Goal: Find specific page/section: Find specific page/section

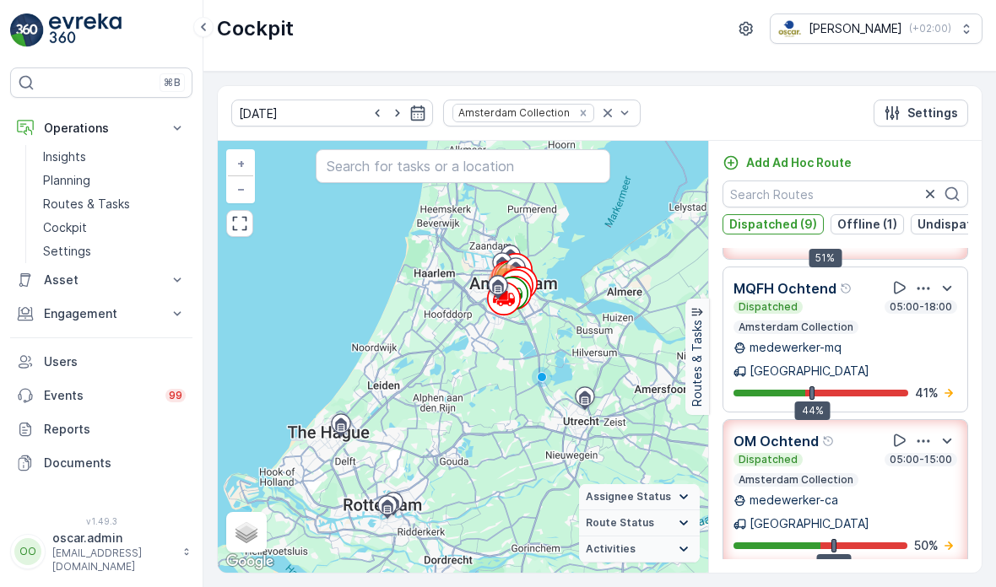
scroll to position [450, 0]
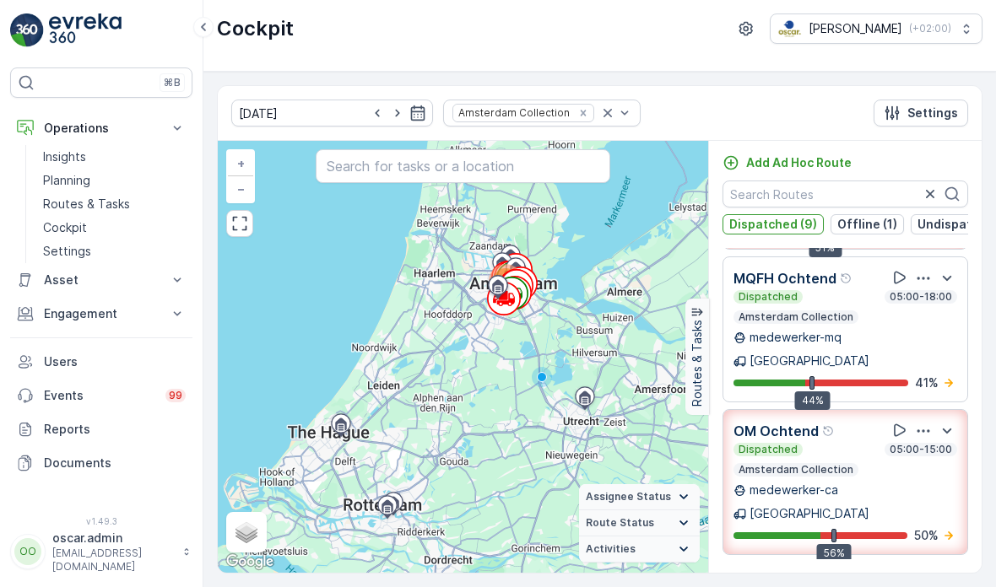
click at [933, 423] on div "button" at bounding box center [923, 431] width 20 height 17
click at [927, 470] on span "See More Details" at bounding box center [926, 478] width 98 height 17
click at [899, 422] on icon at bounding box center [899, 430] width 17 height 17
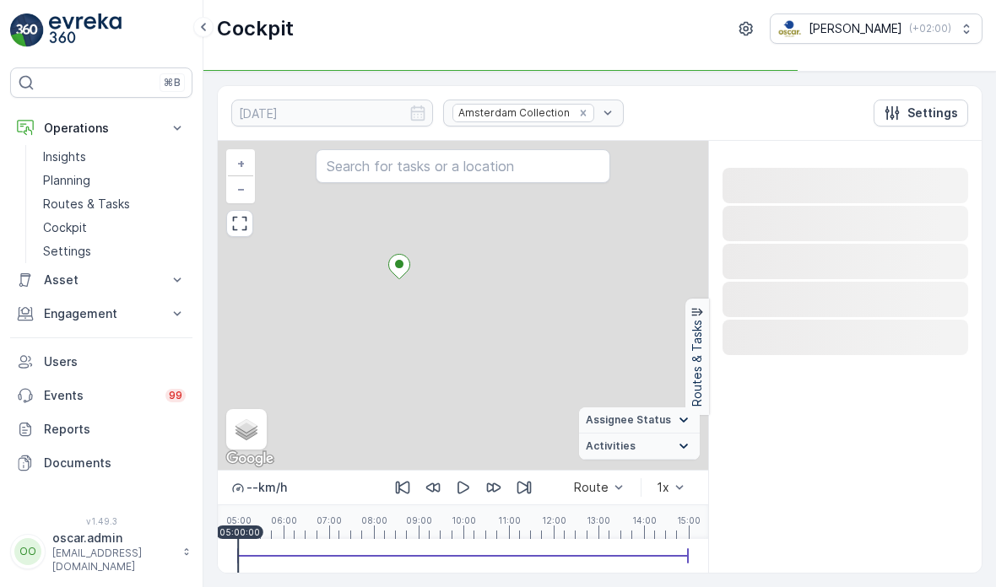
scroll to position [0, 0]
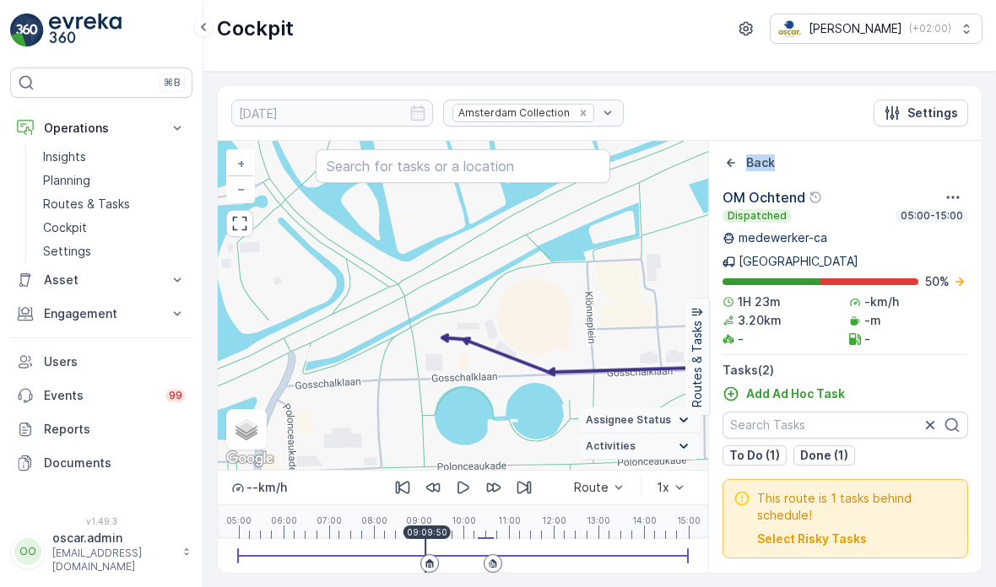
click at [425, 563] on icon at bounding box center [430, 564] width 10 height 10
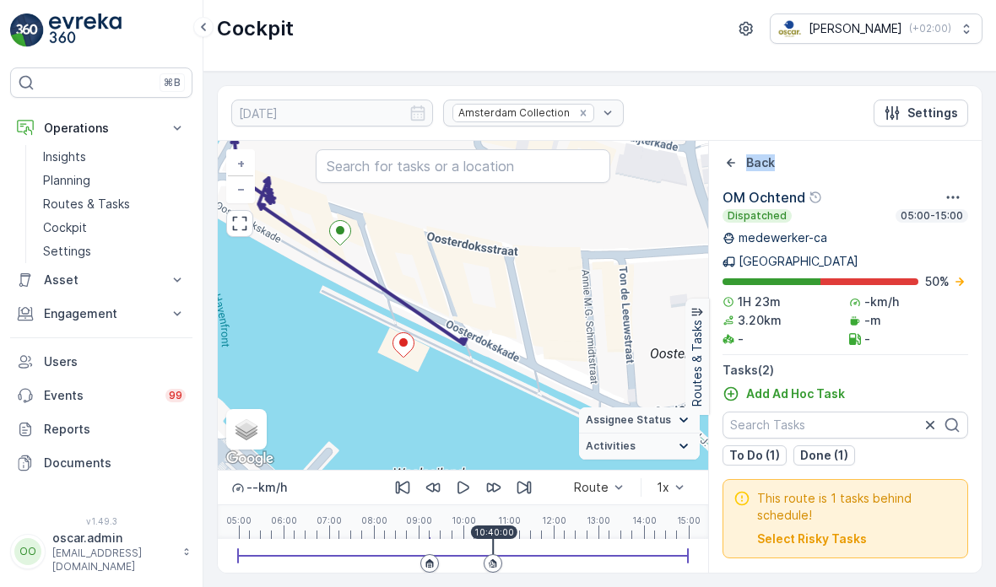
click at [493, 567] on icon at bounding box center [492, 567] width 3 height 1
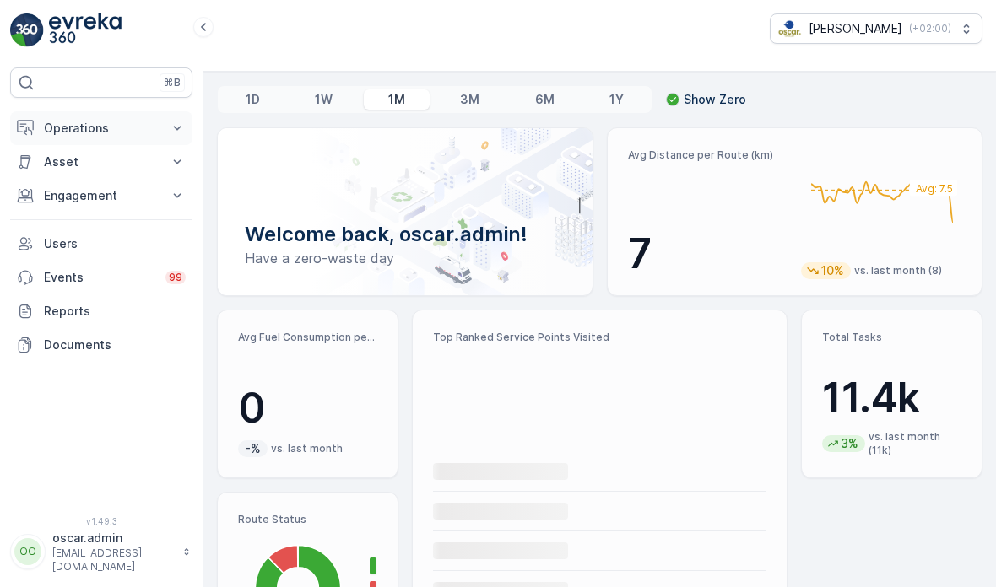
click at [137, 121] on p "Operations" at bounding box center [101, 128] width 115 height 17
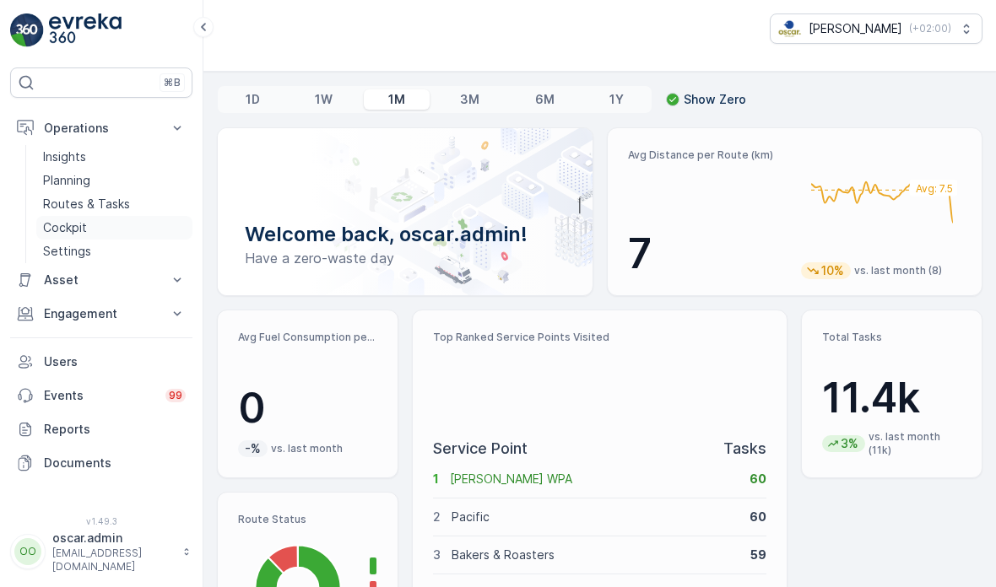
click at [62, 225] on p "Cockpit" at bounding box center [65, 227] width 44 height 17
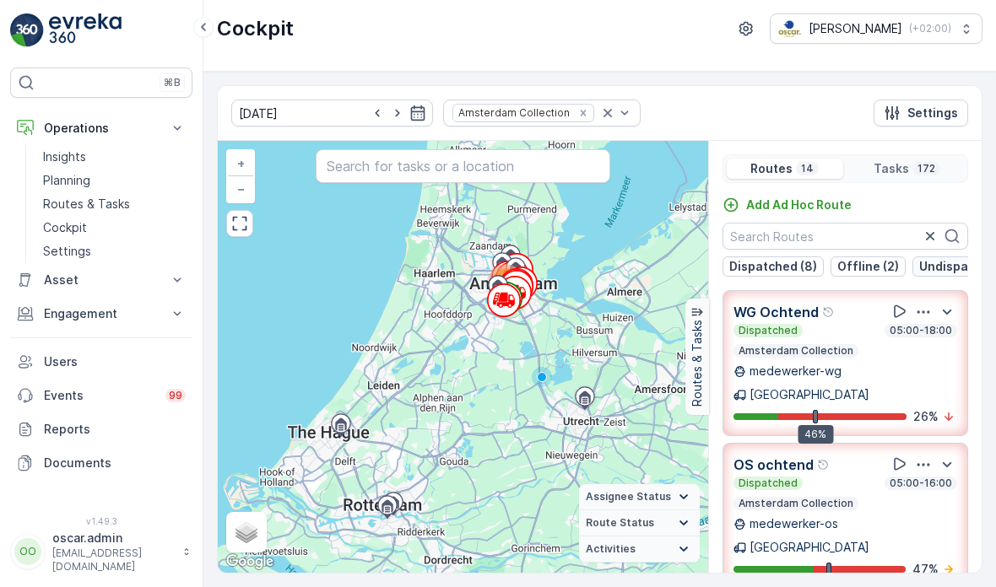
click at [945, 273] on p "Undispatched (4)" at bounding box center [970, 266] width 103 height 17
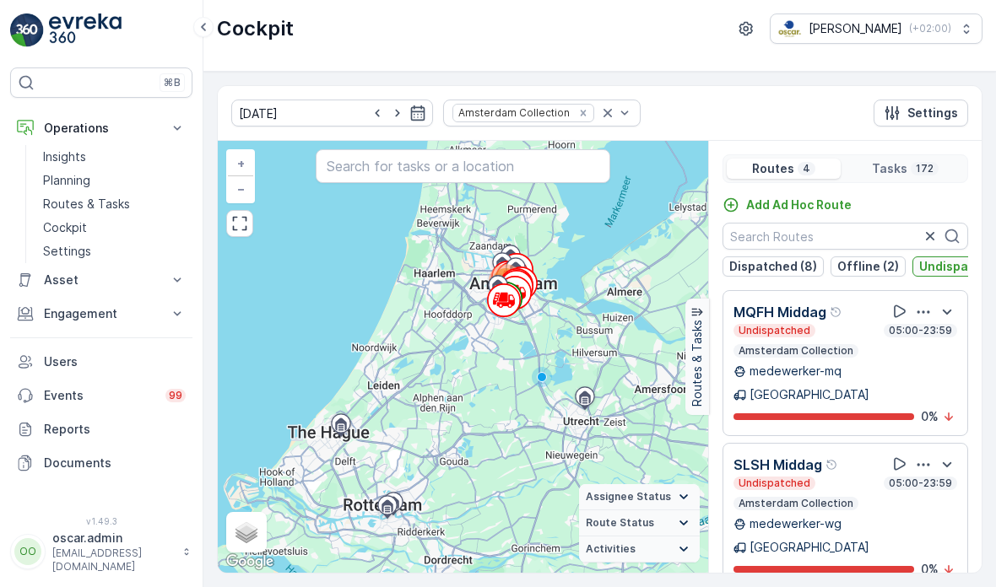
click at [950, 274] on p "Undispatched (4)" at bounding box center [970, 266] width 103 height 17
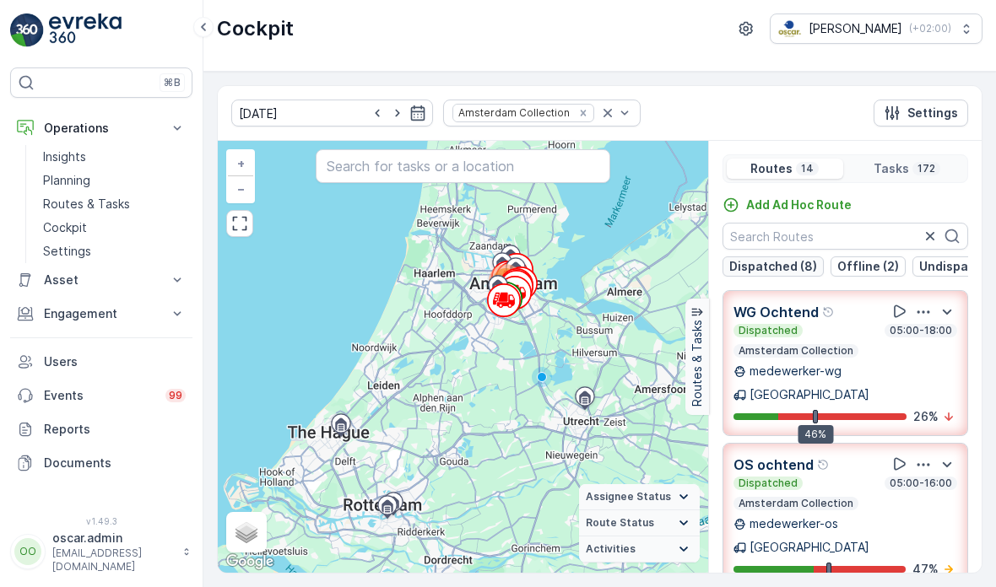
click at [781, 276] on button "Dispatched (8)" at bounding box center [773, 267] width 101 height 20
click at [804, 272] on p "Dispatched (8)" at bounding box center [773, 266] width 88 height 17
click at [883, 266] on p "Offline (2)" at bounding box center [868, 266] width 62 height 17
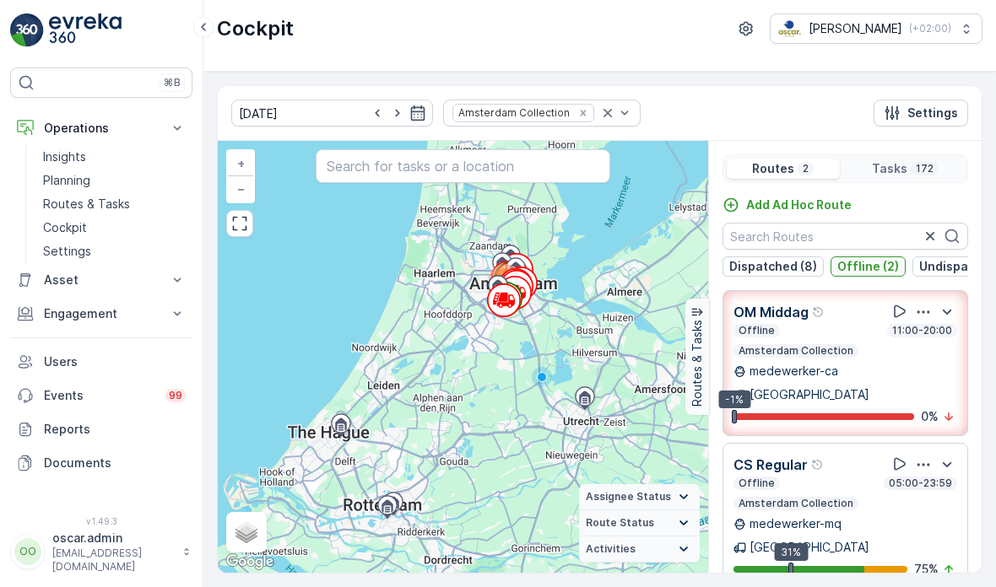
click at [859, 273] on p "Offline (2)" at bounding box center [868, 266] width 62 height 17
